Goal: Task Accomplishment & Management: Use online tool/utility

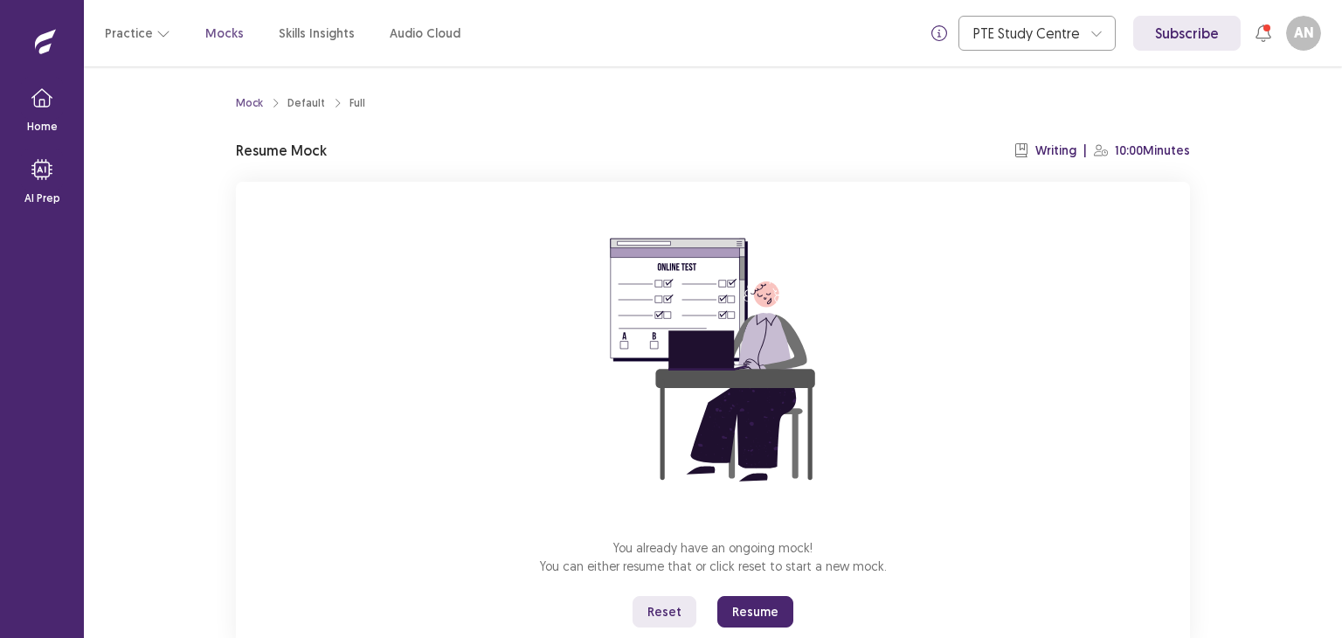
click at [755, 607] on button "Resume" at bounding box center [755, 611] width 76 height 31
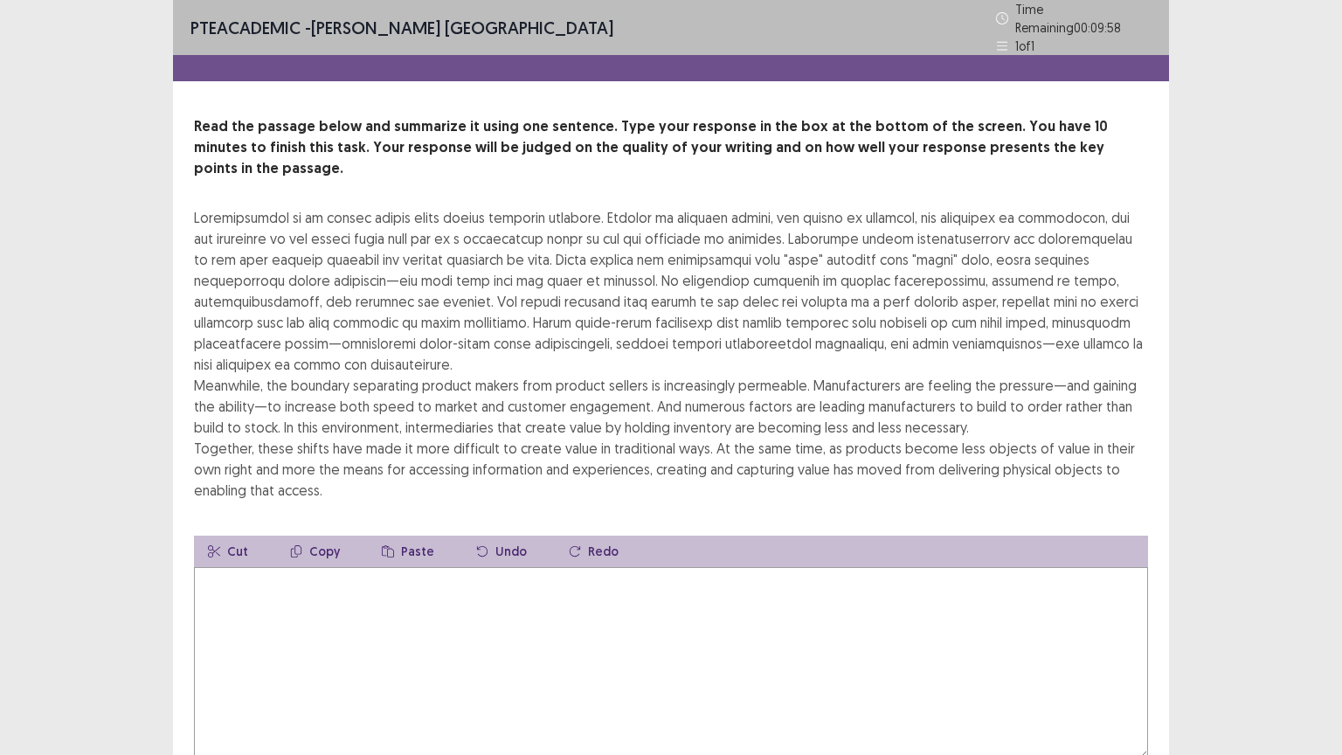
click at [364, 567] on textarea at bounding box center [671, 663] width 954 height 192
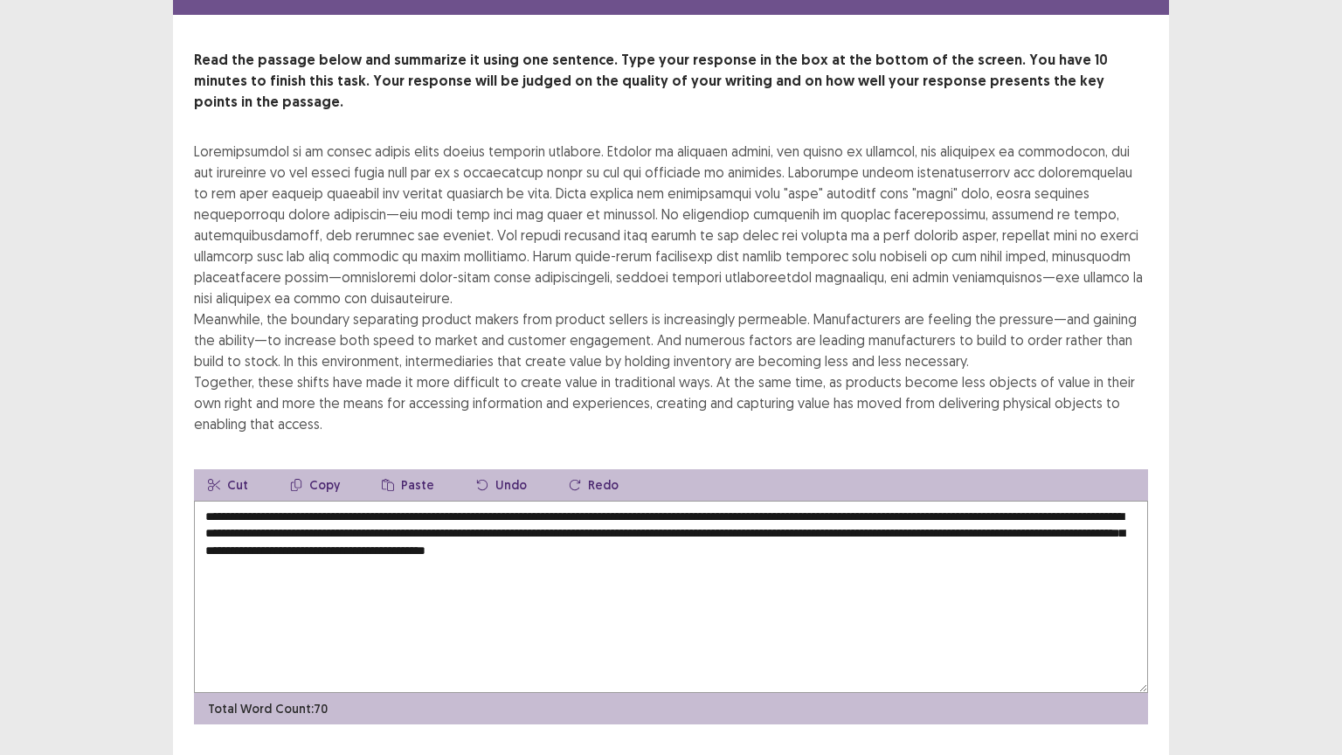
scroll to position [84, 0]
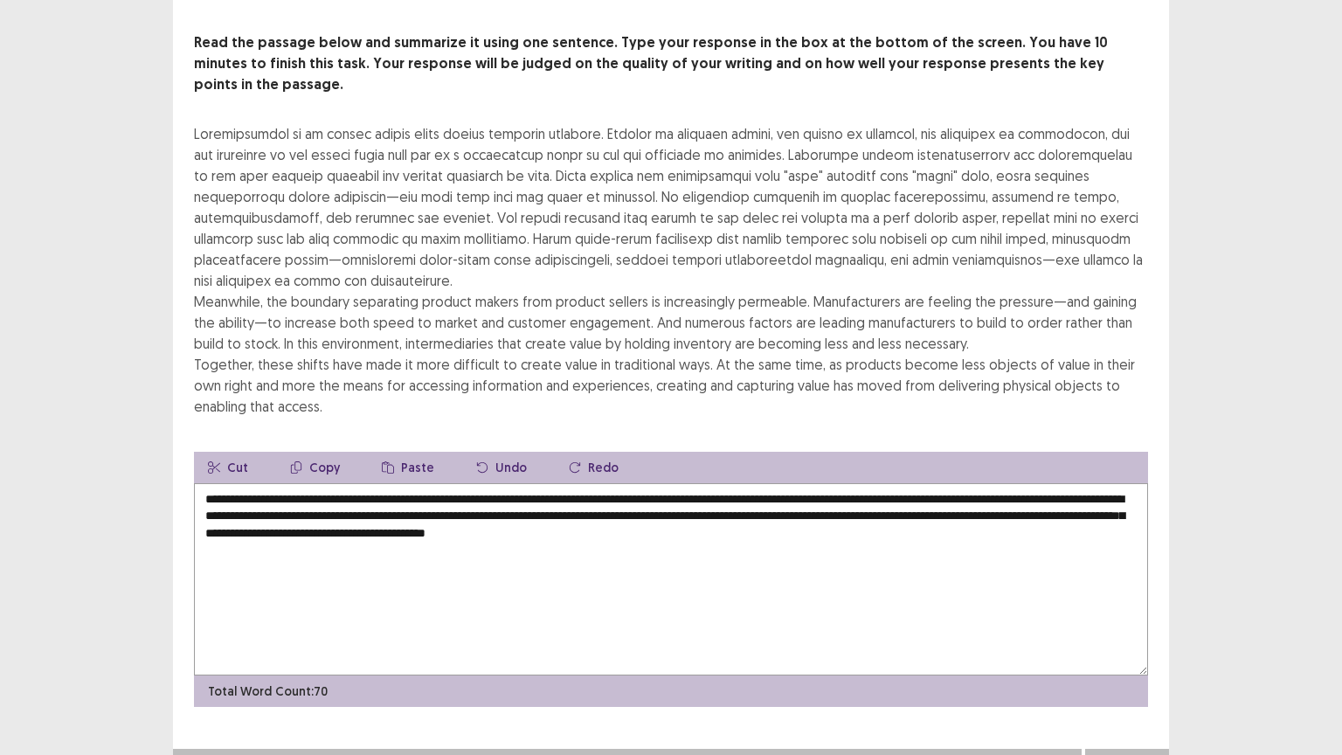
type textarea "**********"
click at [1132, 637] on button "Next" at bounding box center [1127, 766] width 70 height 21
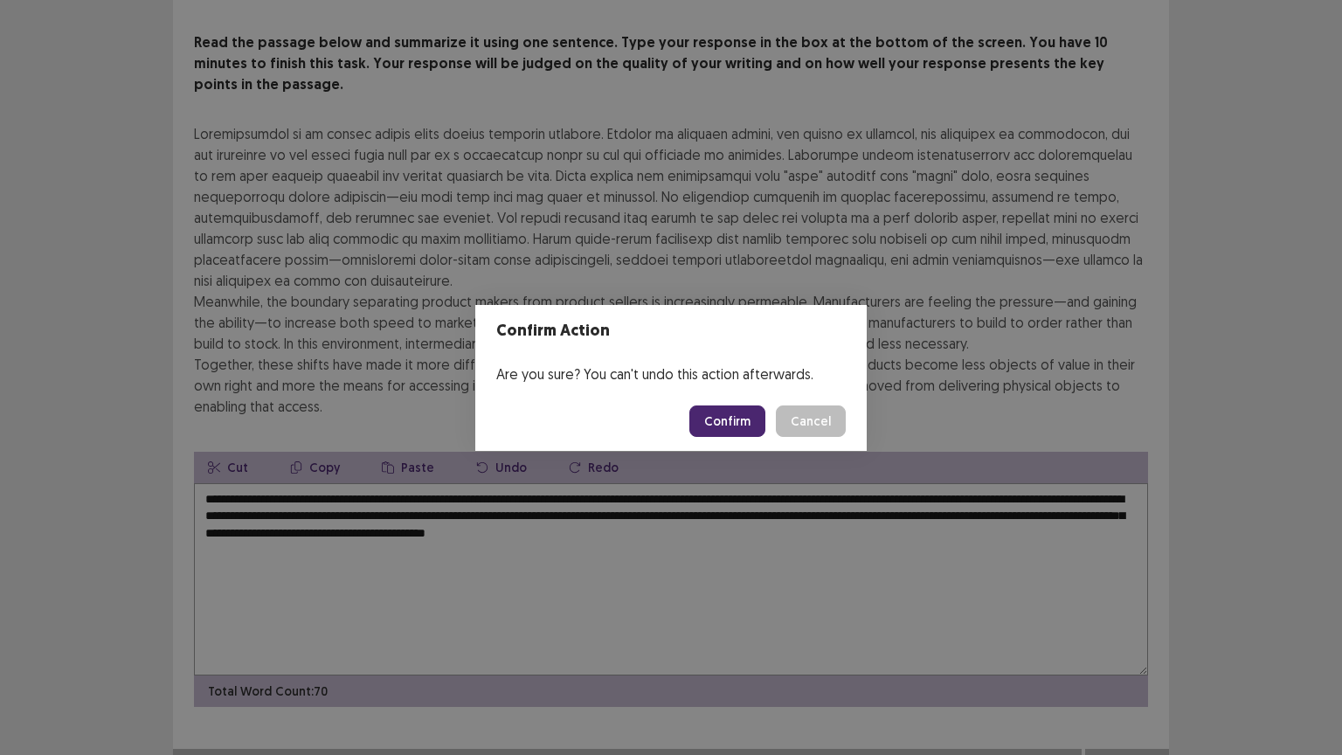
click at [812, 423] on button "Cancel" at bounding box center [811, 420] width 70 height 31
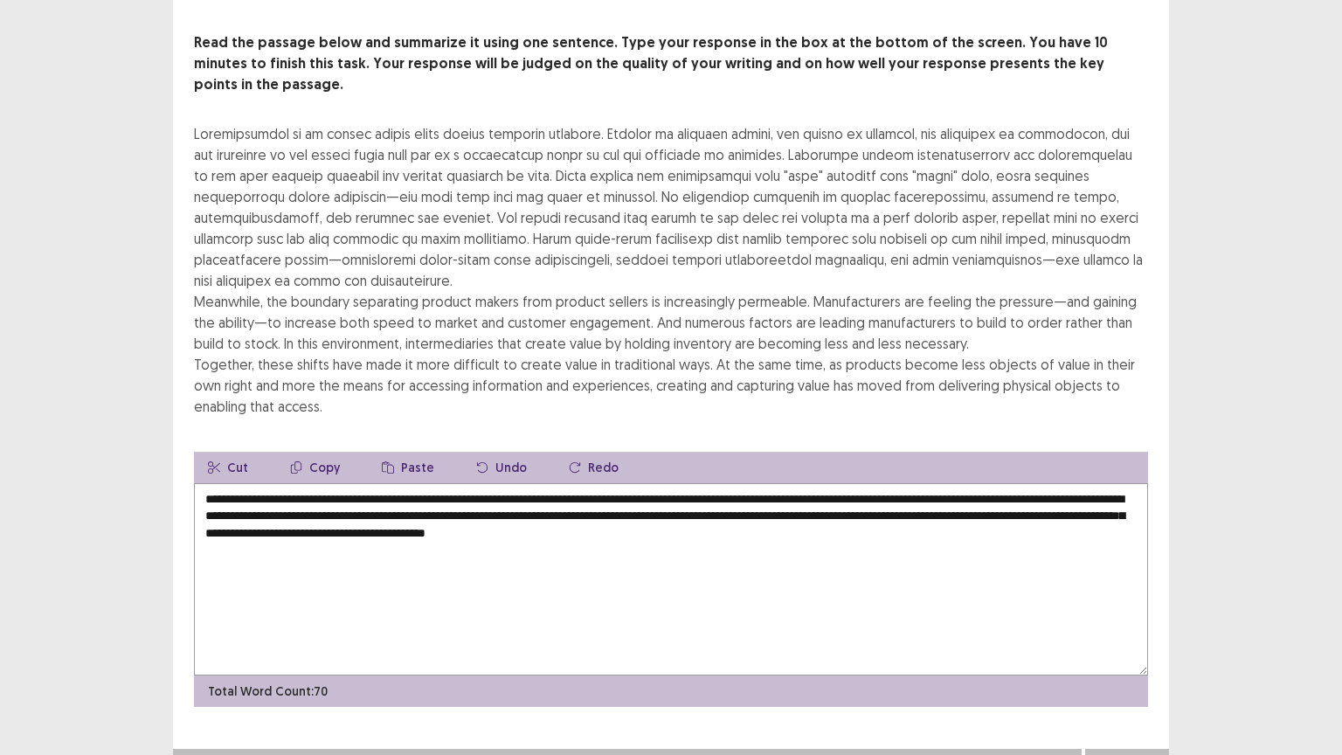
click at [1131, 637] on button "Next" at bounding box center [1127, 766] width 70 height 21
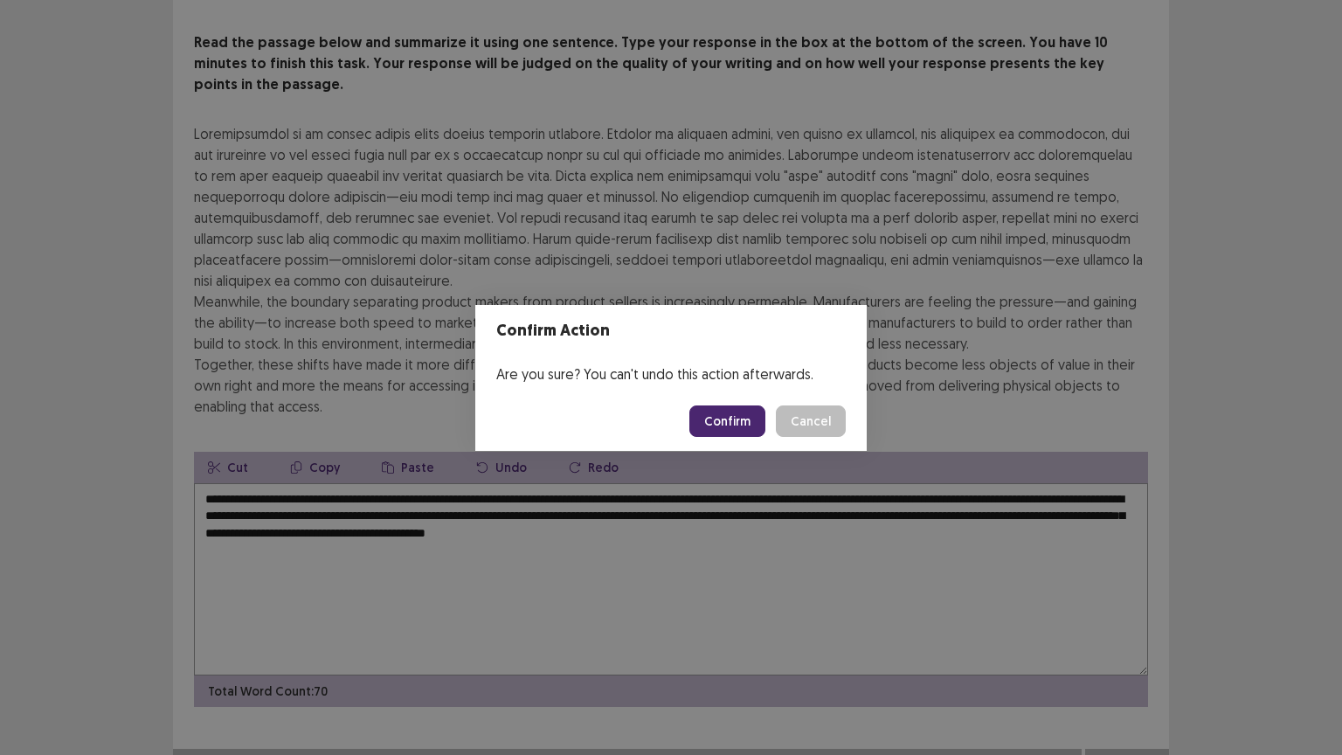
click at [713, 426] on button "Confirm" at bounding box center [728, 420] width 76 height 31
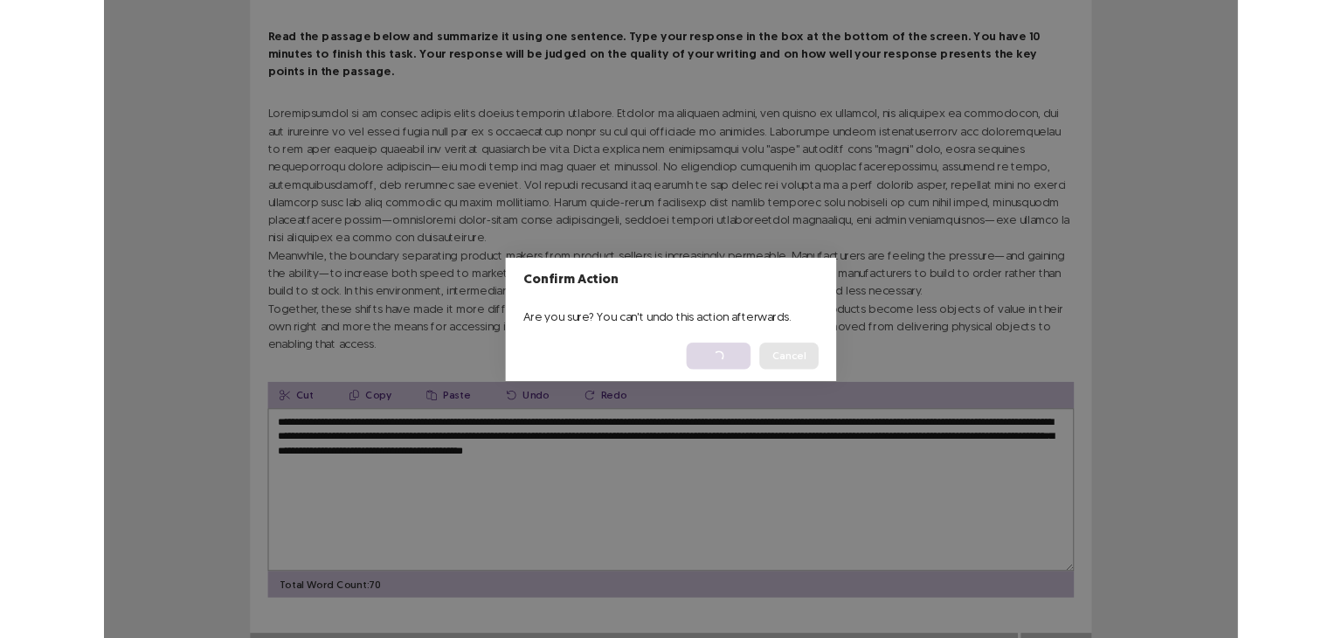
scroll to position [0, 0]
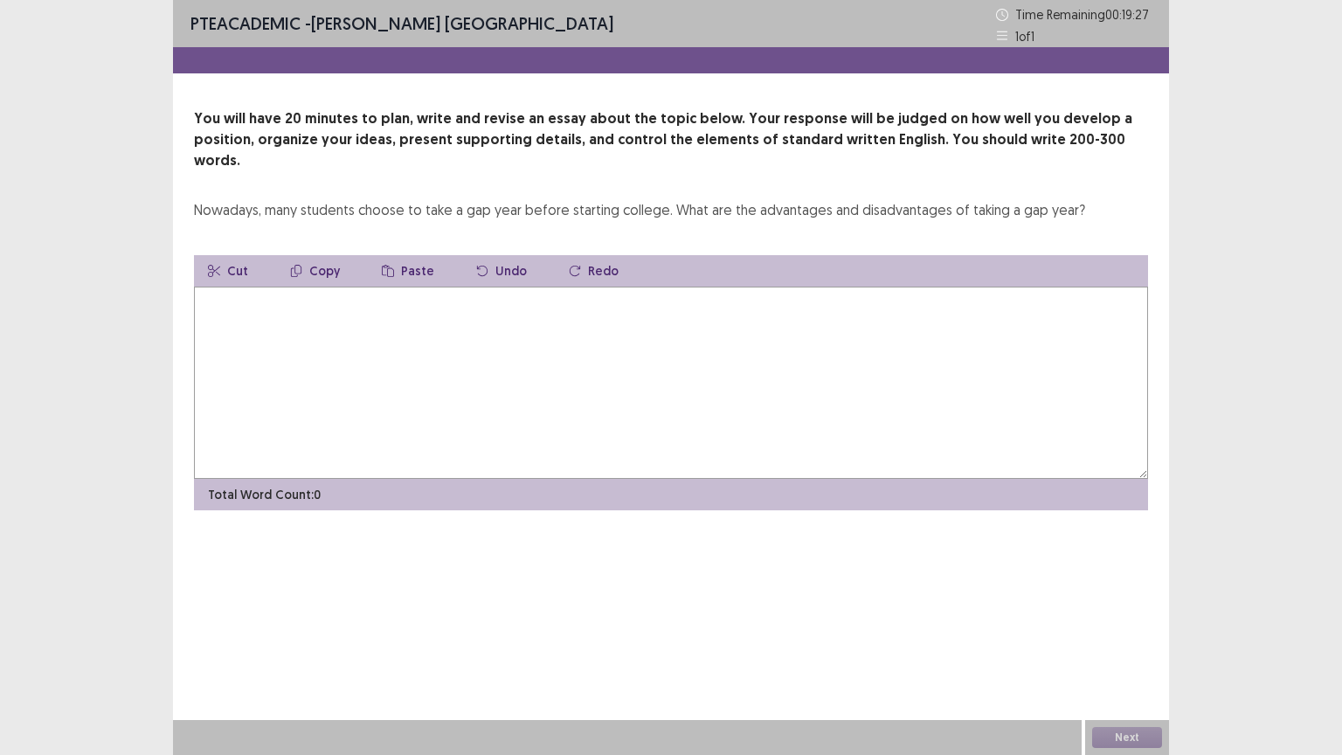
click at [430, 287] on textarea at bounding box center [671, 383] width 954 height 192
click at [203, 199] on div "Nowadays, many students choose to take a gap year before starting college. What…" at bounding box center [639, 209] width 891 height 21
drag, startPoint x: 230, startPoint y: 192, endPoint x: 377, endPoint y: 202, distance: 147.1
click at [377, 202] on div "You will have 20 minutes to plan, write and revise an essay about the topic bel…" at bounding box center [671, 309] width 996 height 402
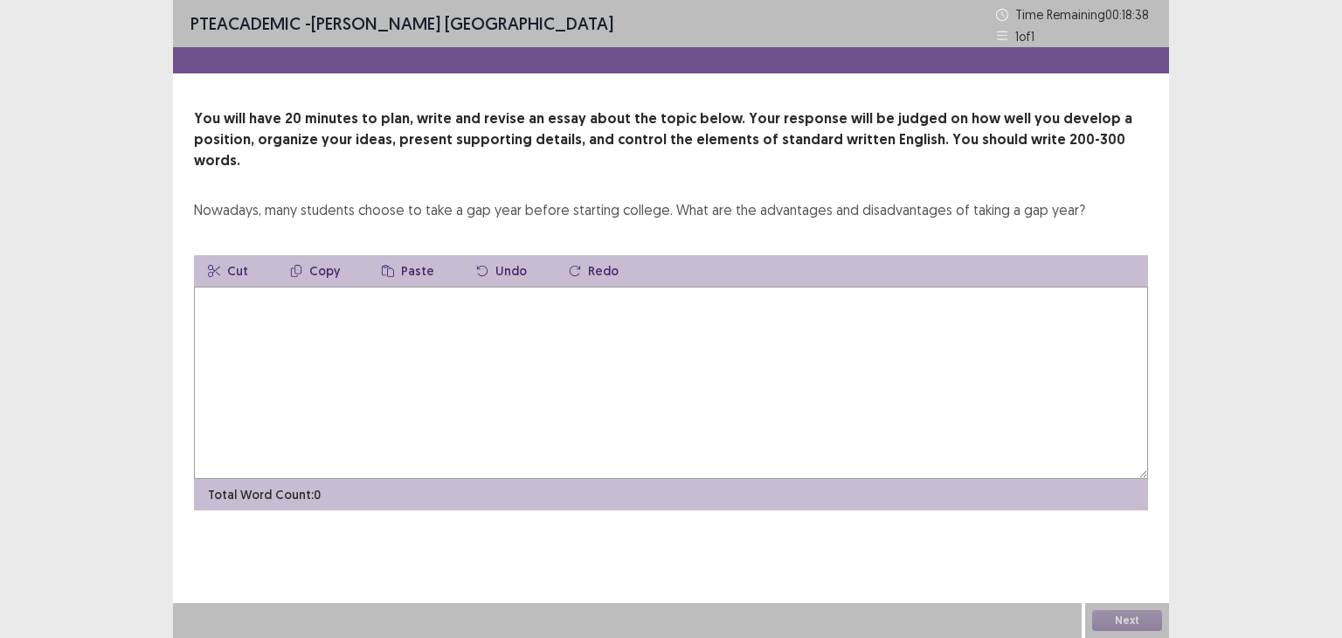
click at [367, 199] on div "Nowadays, many students choose to take a gap year before starting college. What…" at bounding box center [639, 209] width 891 height 21
drag, startPoint x: 367, startPoint y: 184, endPoint x: 431, endPoint y: 188, distance: 63.9
click at [431, 199] on div "Nowadays, many students choose to take a gap year before starting college. What…" at bounding box center [639, 209] width 891 height 21
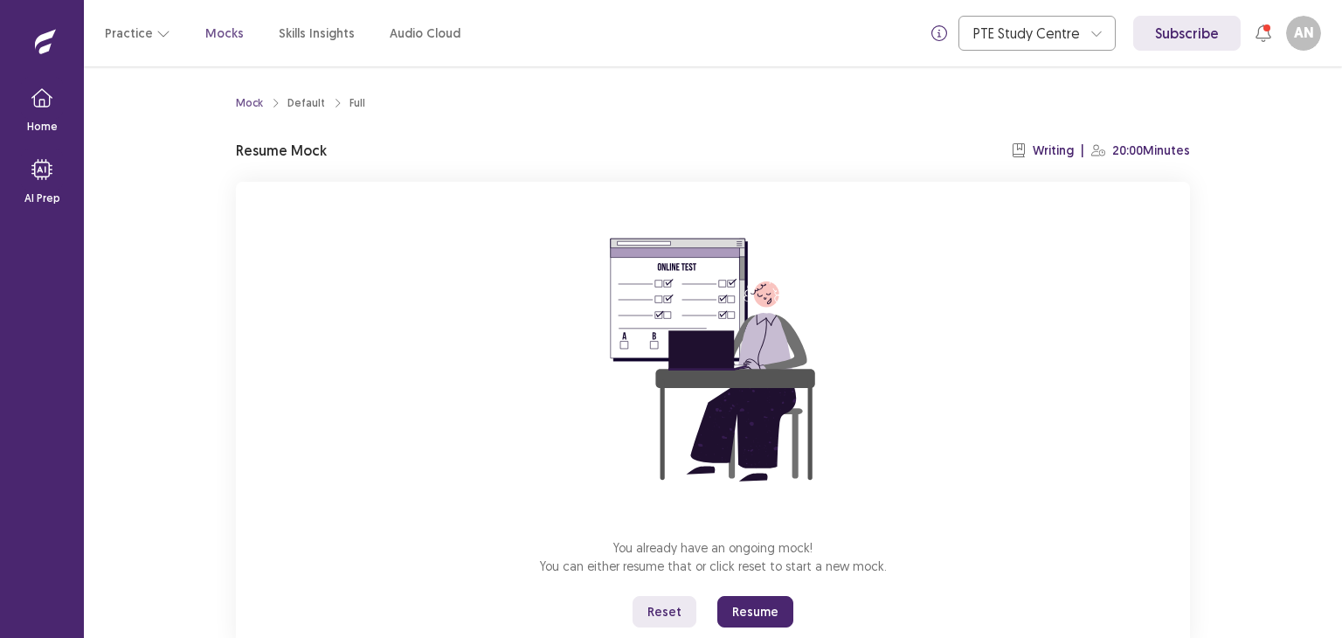
click at [752, 613] on button "Resume" at bounding box center [755, 611] width 76 height 31
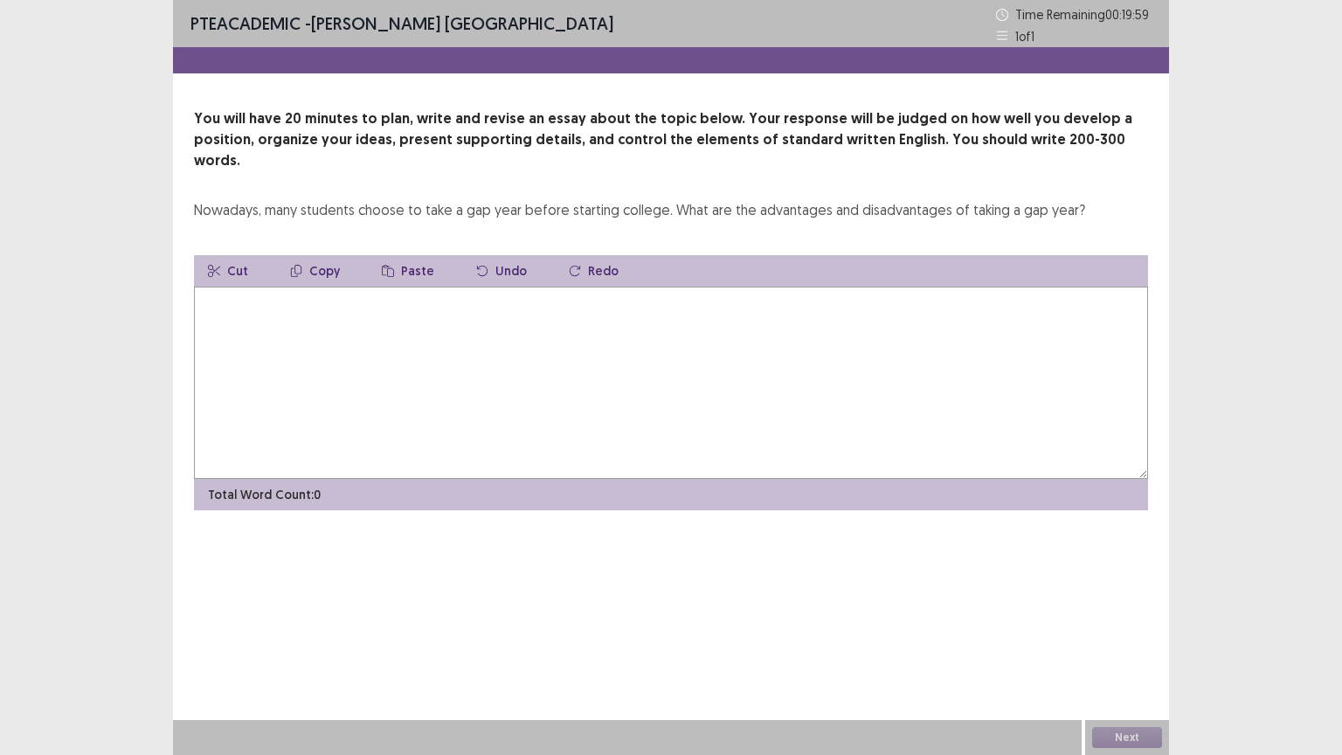
click at [427, 308] on textarea at bounding box center [671, 383] width 954 height 192
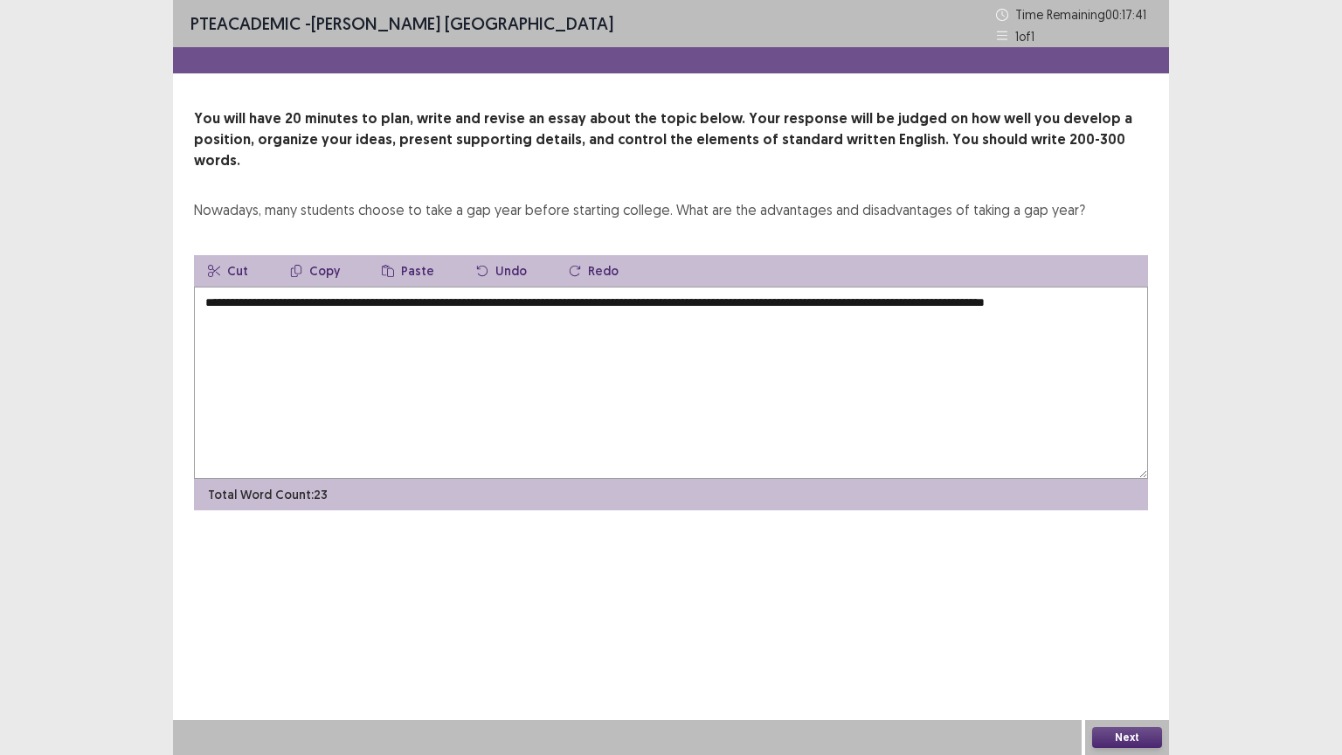
type textarea "**********"
click at [455, 298] on textarea "**********" at bounding box center [671, 383] width 954 height 192
